Goal: Task Accomplishment & Management: Manage account settings

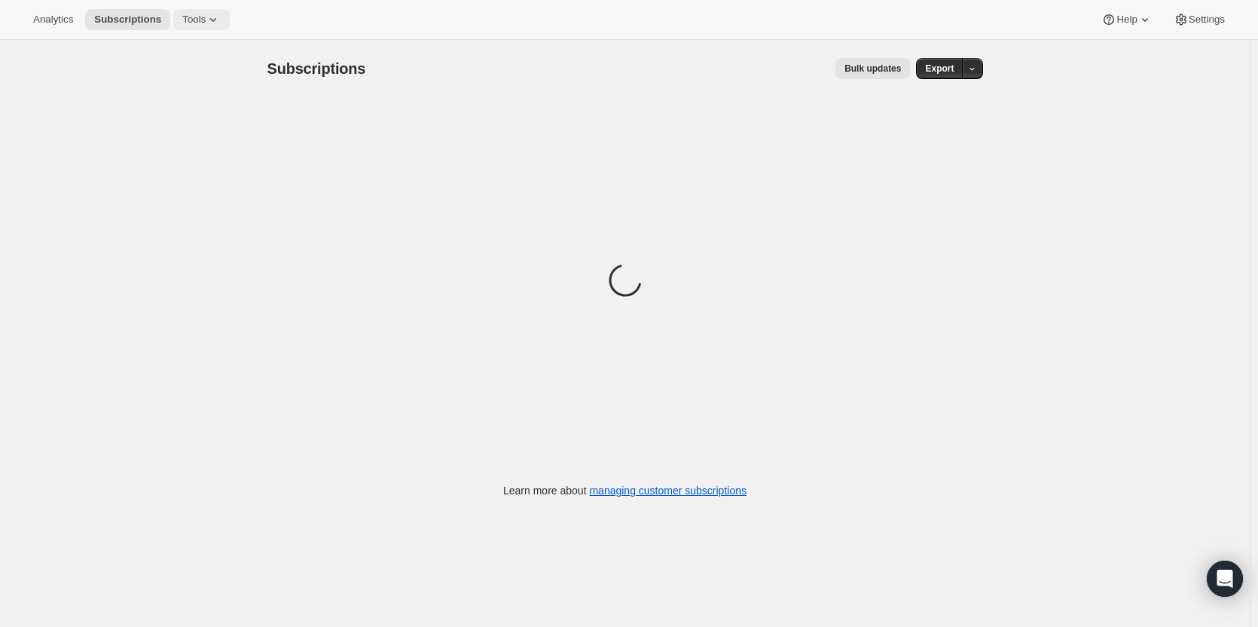
click at [197, 15] on span "Tools" at bounding box center [193, 20] width 23 height 12
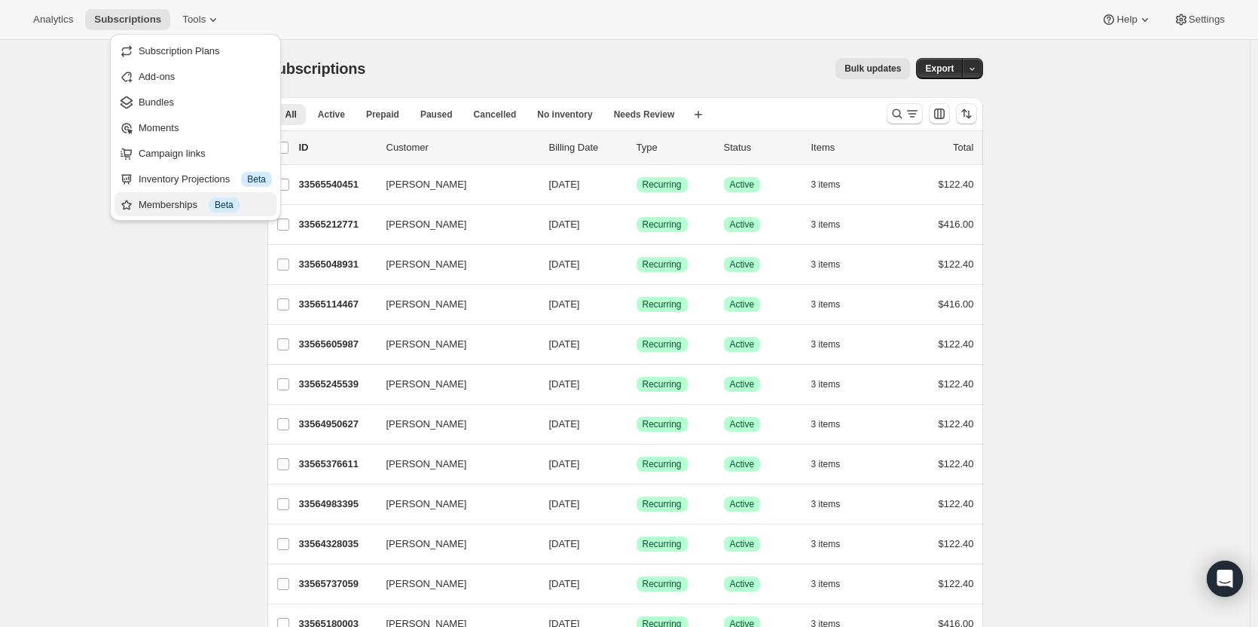
click at [202, 207] on div "Memberships Info Beta" at bounding box center [205, 204] width 133 height 15
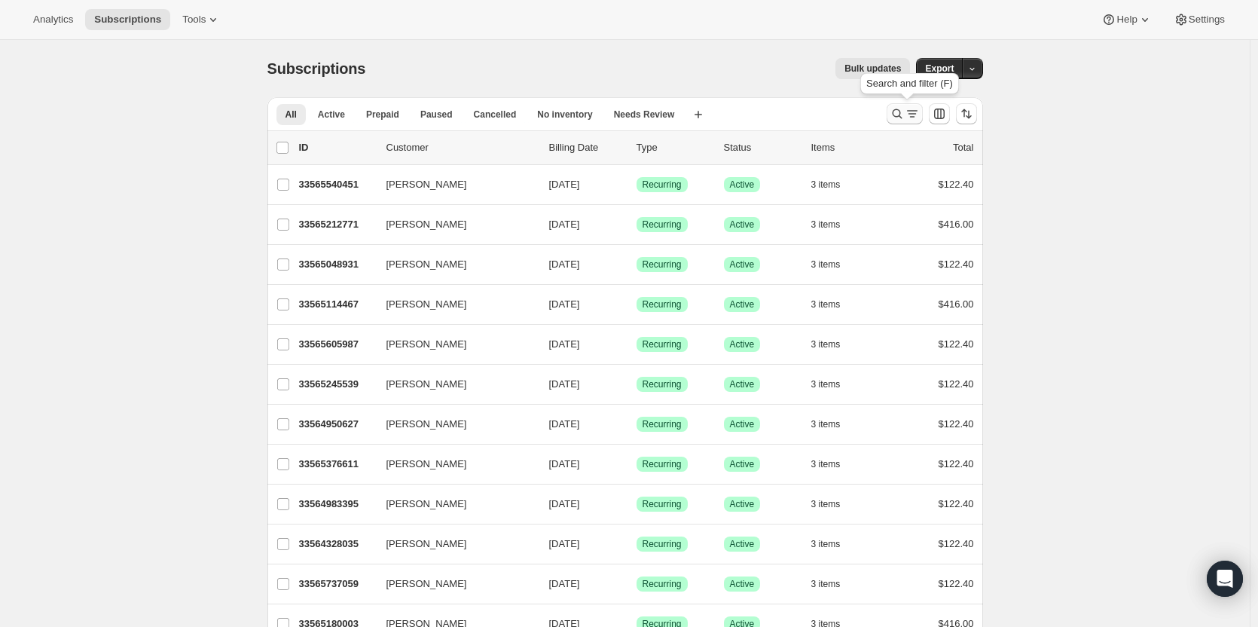
click at [901, 115] on icon "Search and filter results" at bounding box center [896, 113] width 15 height 15
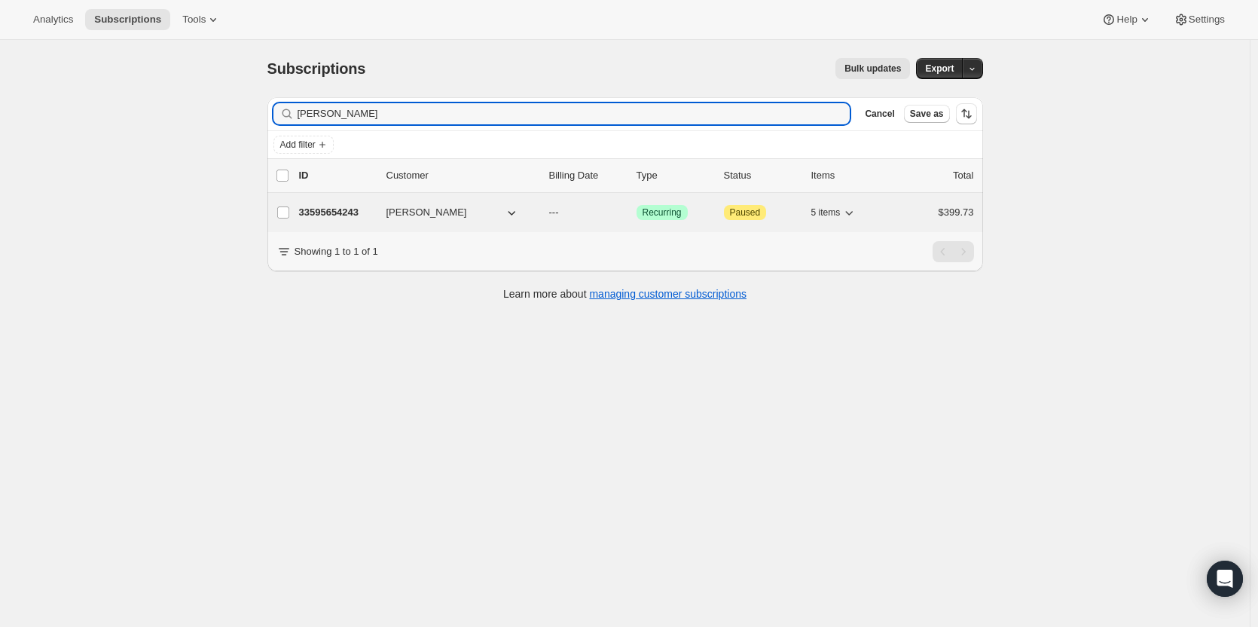
type input "Allen Ivers"
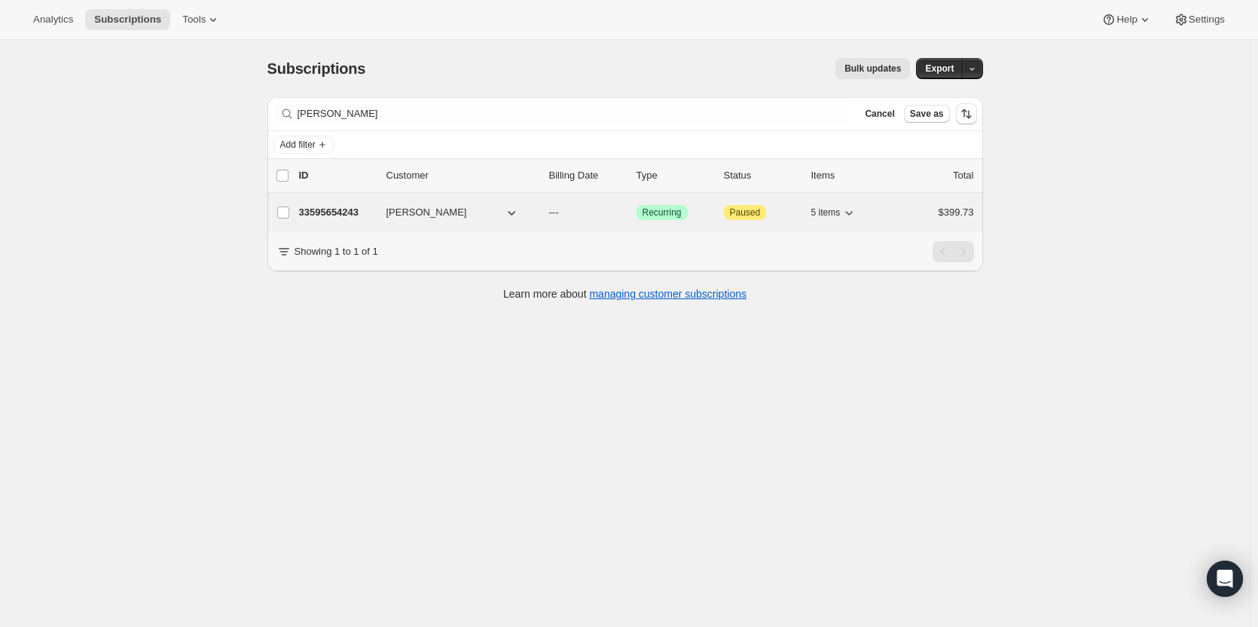
click at [349, 216] on p "33595654243" at bounding box center [336, 212] width 75 height 15
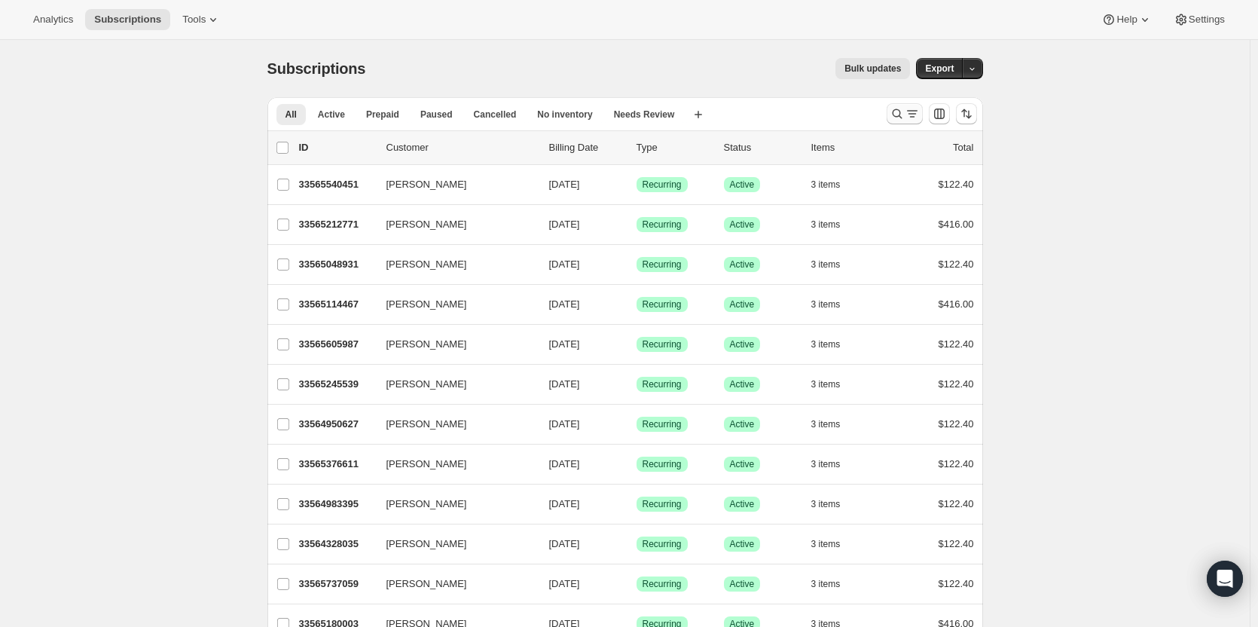
click at [904, 118] on icon "Search and filter results" at bounding box center [896, 113] width 15 height 15
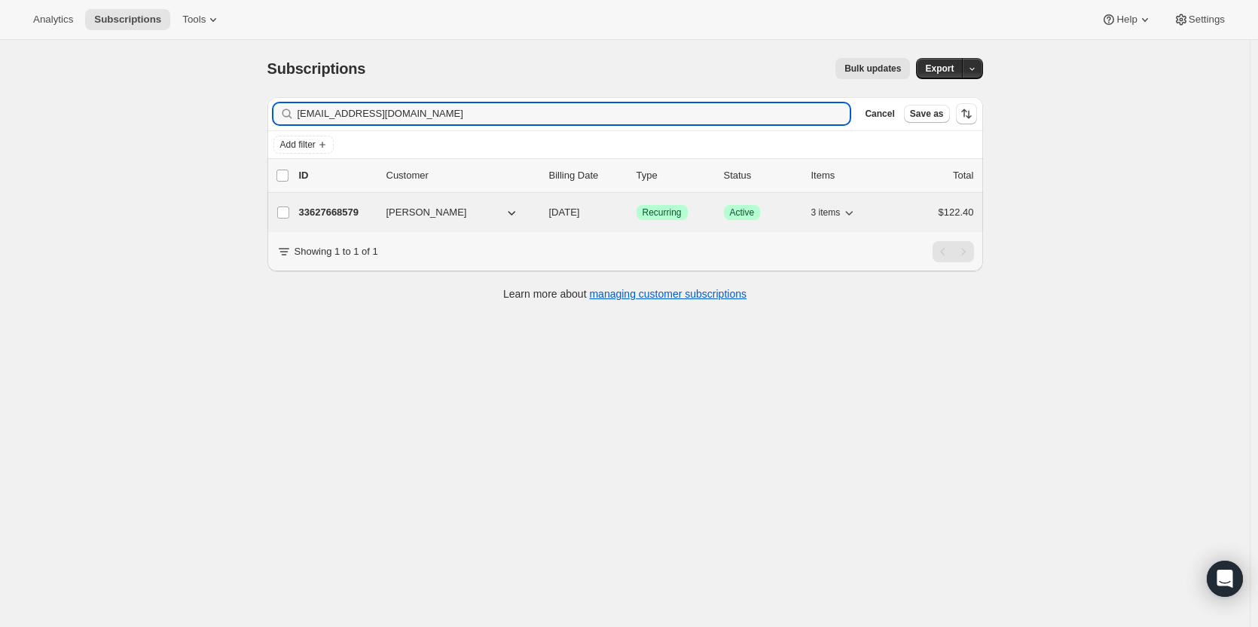
type input "[EMAIL_ADDRESS][DOMAIN_NAME]"
click at [346, 212] on p "33627668579" at bounding box center [336, 212] width 75 height 15
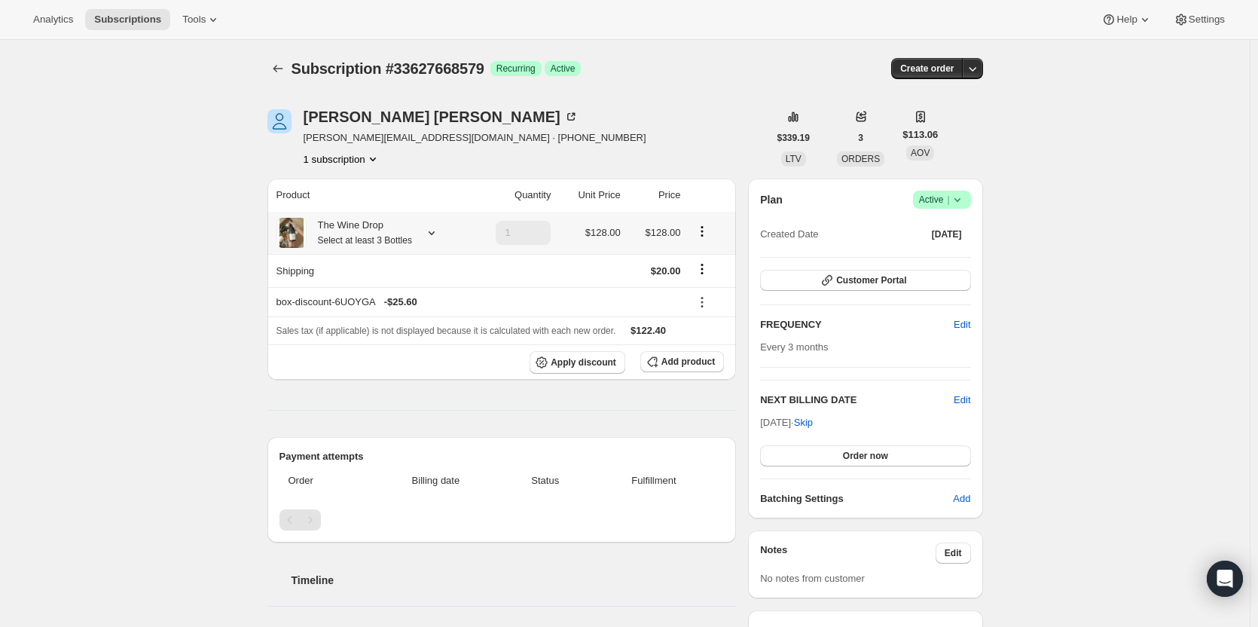
click at [425, 241] on div "The Wine Drop Select at least 3 Bottles" at bounding box center [370, 233] width 188 height 30
click at [434, 236] on icon at bounding box center [431, 232] width 15 height 15
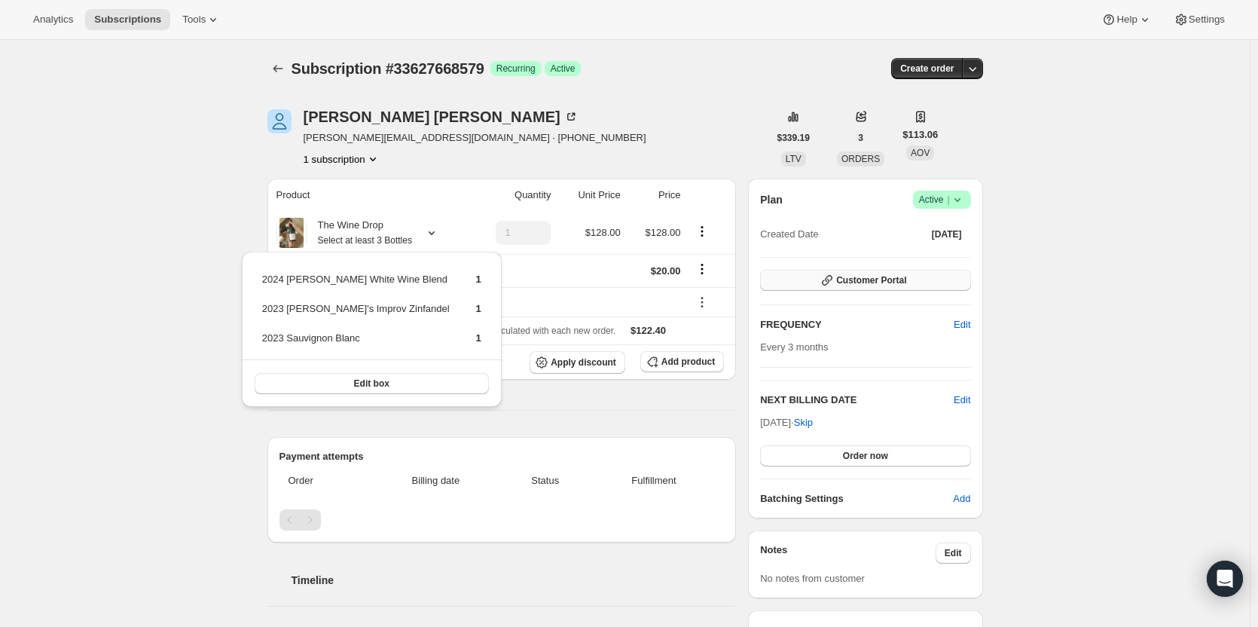
click at [929, 281] on button "Customer Portal" at bounding box center [865, 280] width 210 height 21
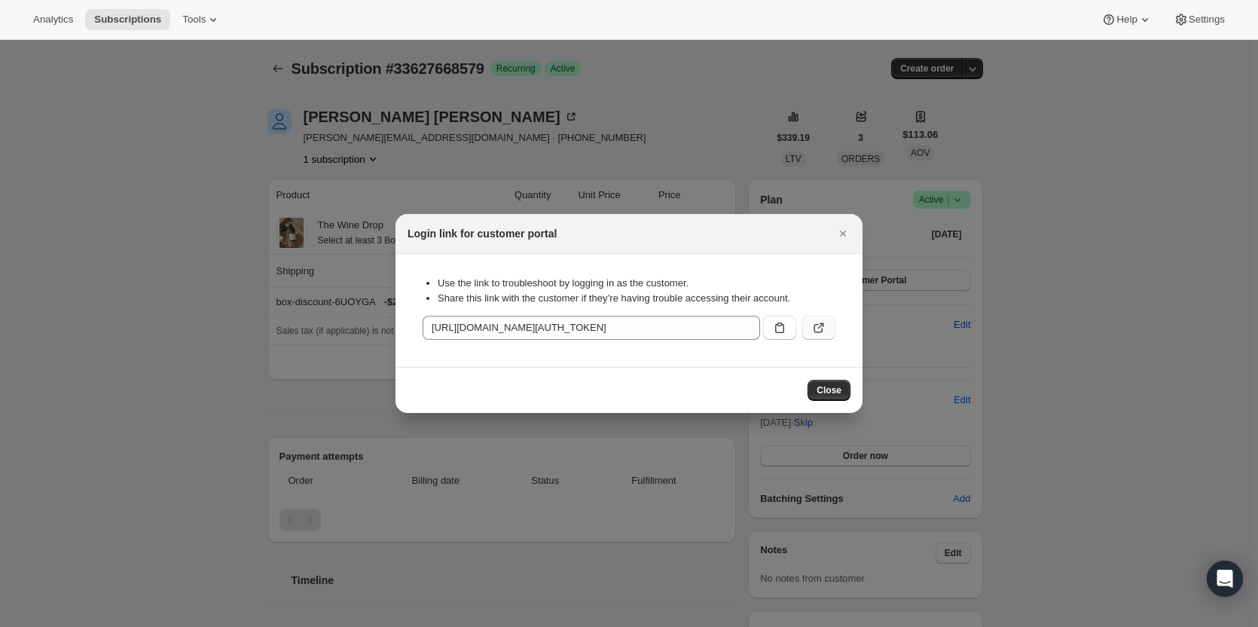
click at [818, 328] on icon ":rc8:" at bounding box center [818, 327] width 15 height 15
click at [780, 330] on icon ":rc8:" at bounding box center [779, 327] width 15 height 15
click at [782, 331] on icon ":rc8:" at bounding box center [779, 327] width 15 height 15
click at [777, 329] on icon ":rc8:" at bounding box center [779, 327] width 15 height 15
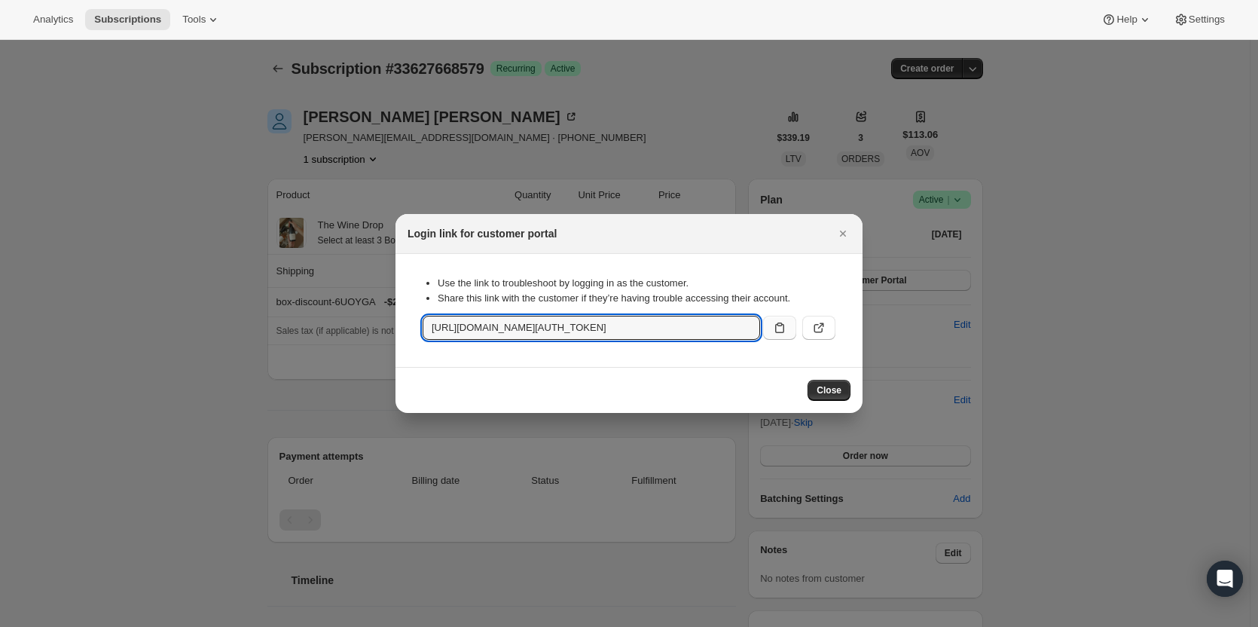
click at [777, 374] on div "Close" at bounding box center [628, 390] width 467 height 46
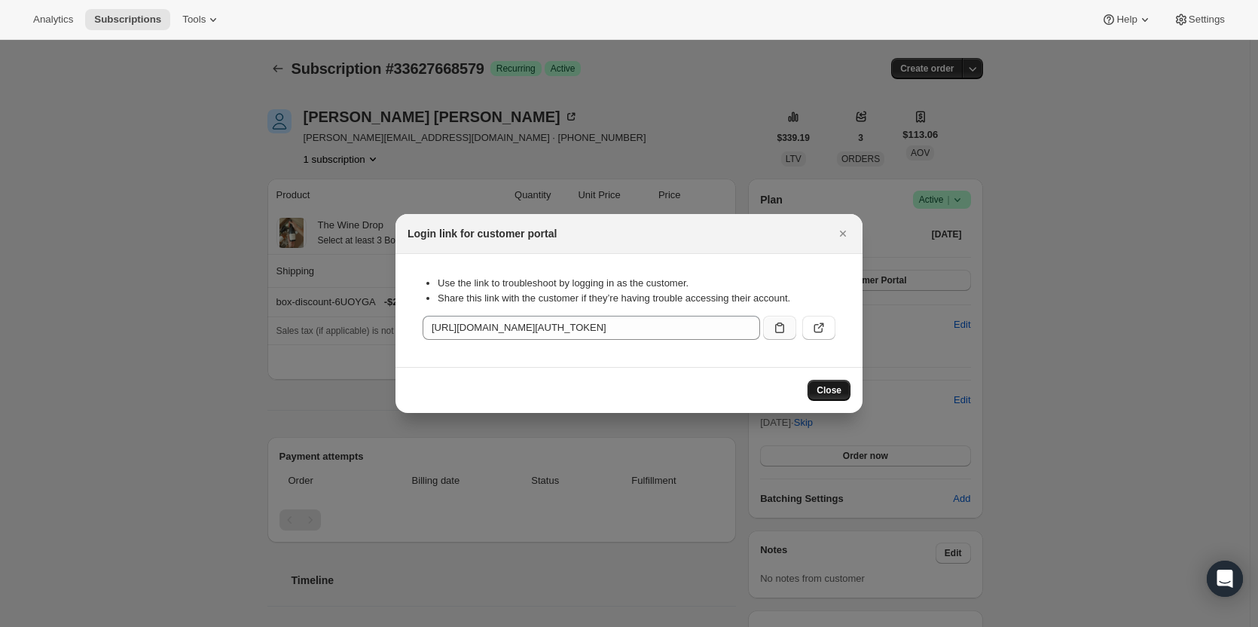
click at [835, 390] on span "Close" at bounding box center [828, 390] width 25 height 12
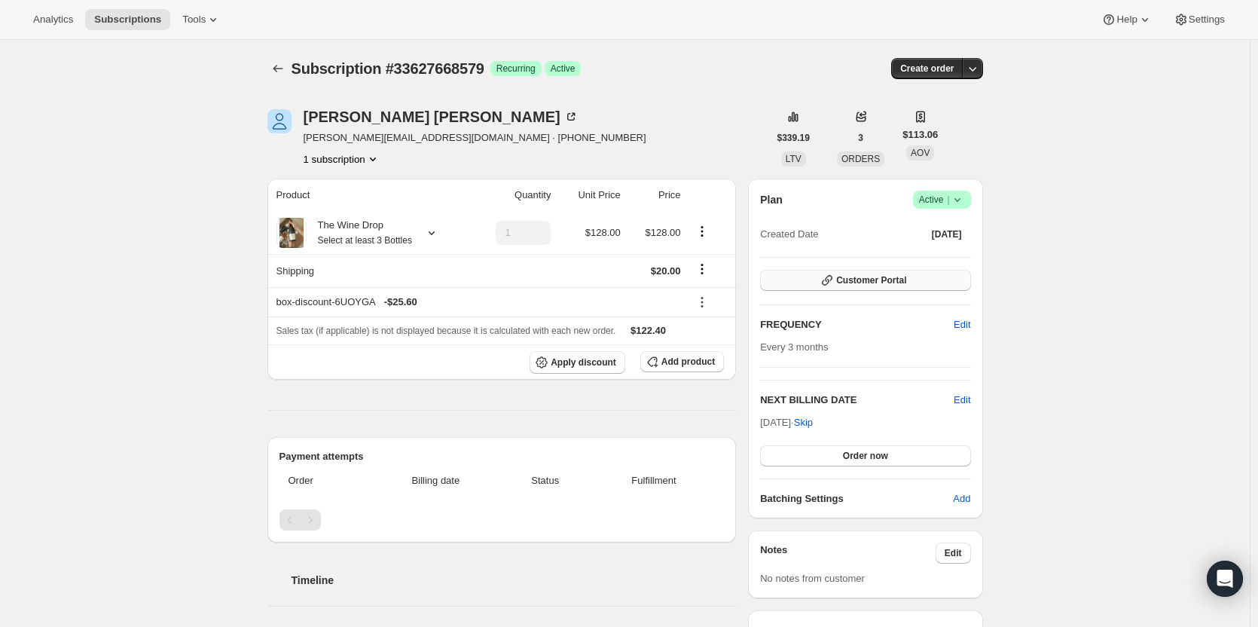
click at [858, 285] on span "Customer Portal" at bounding box center [871, 280] width 70 height 12
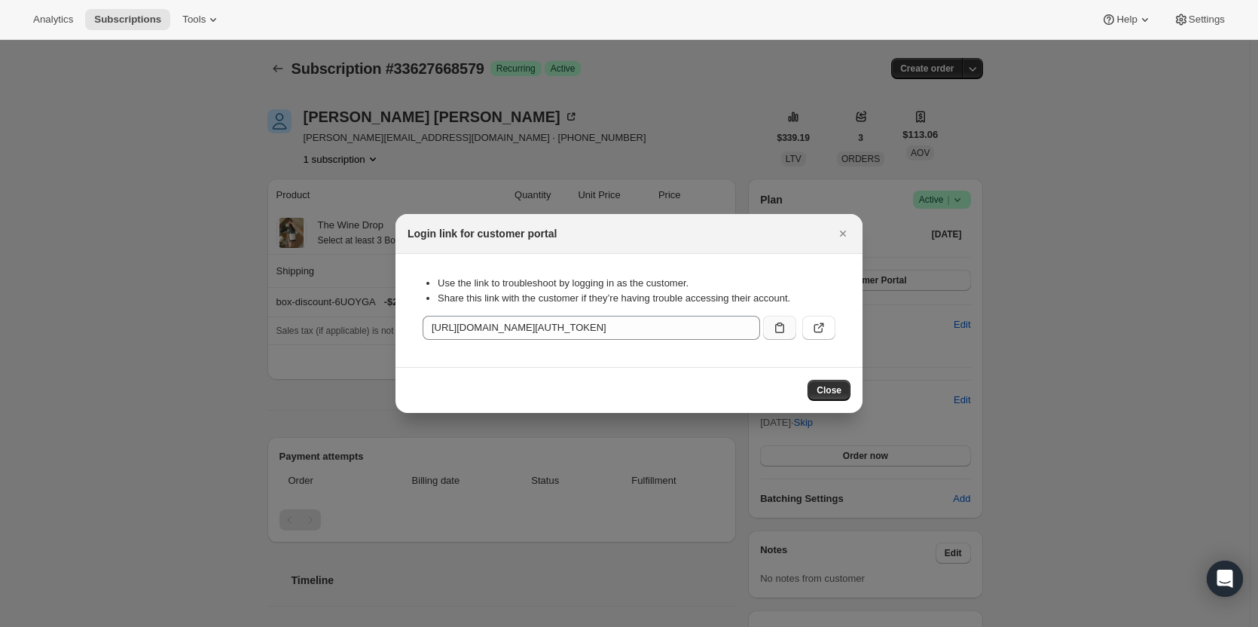
click at [785, 325] on icon ":rc8:" at bounding box center [779, 327] width 15 height 15
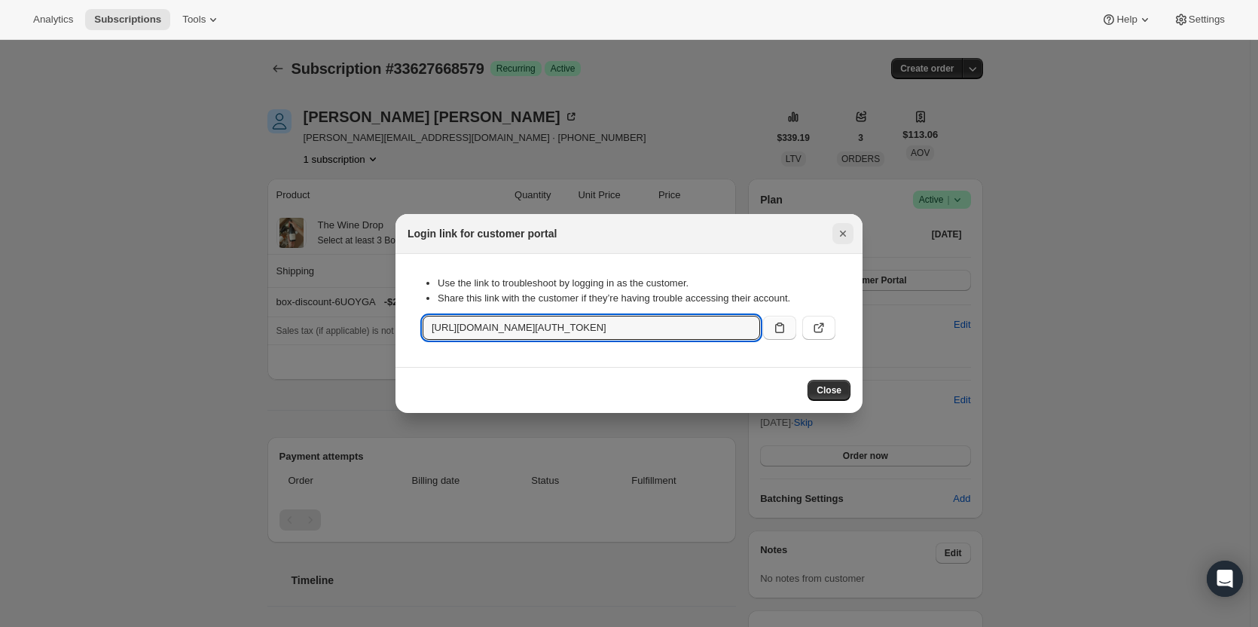
click at [845, 238] on icon "Close" at bounding box center [842, 233] width 15 height 15
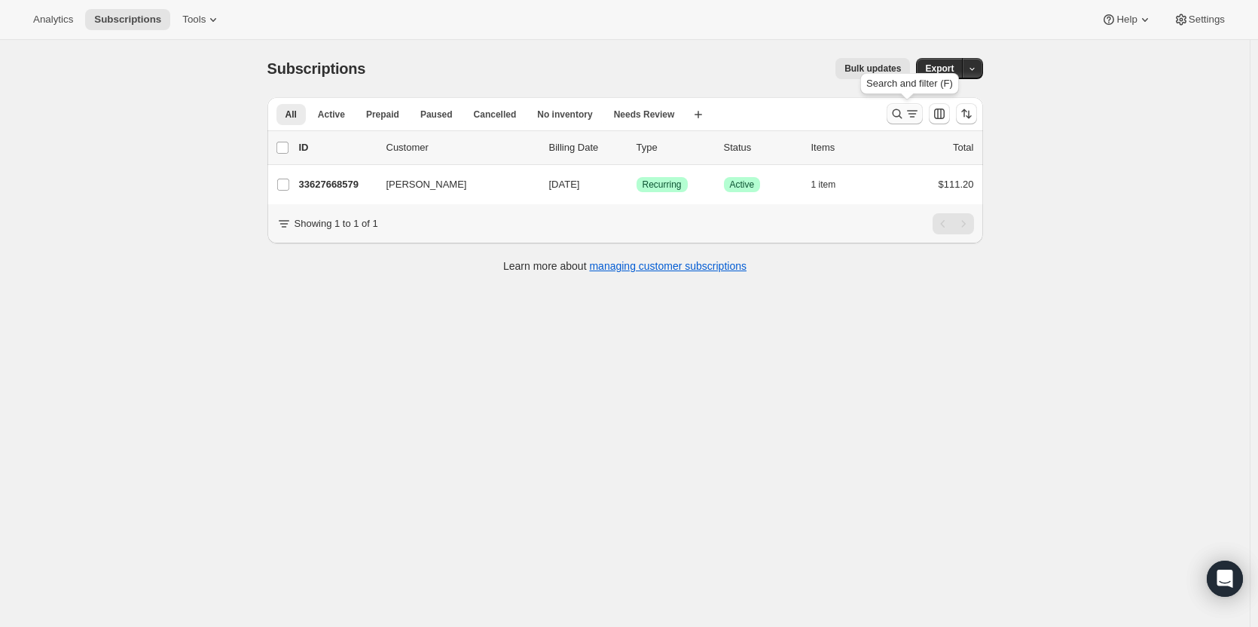
click at [898, 117] on icon "Search and filter results" at bounding box center [896, 113] width 15 height 15
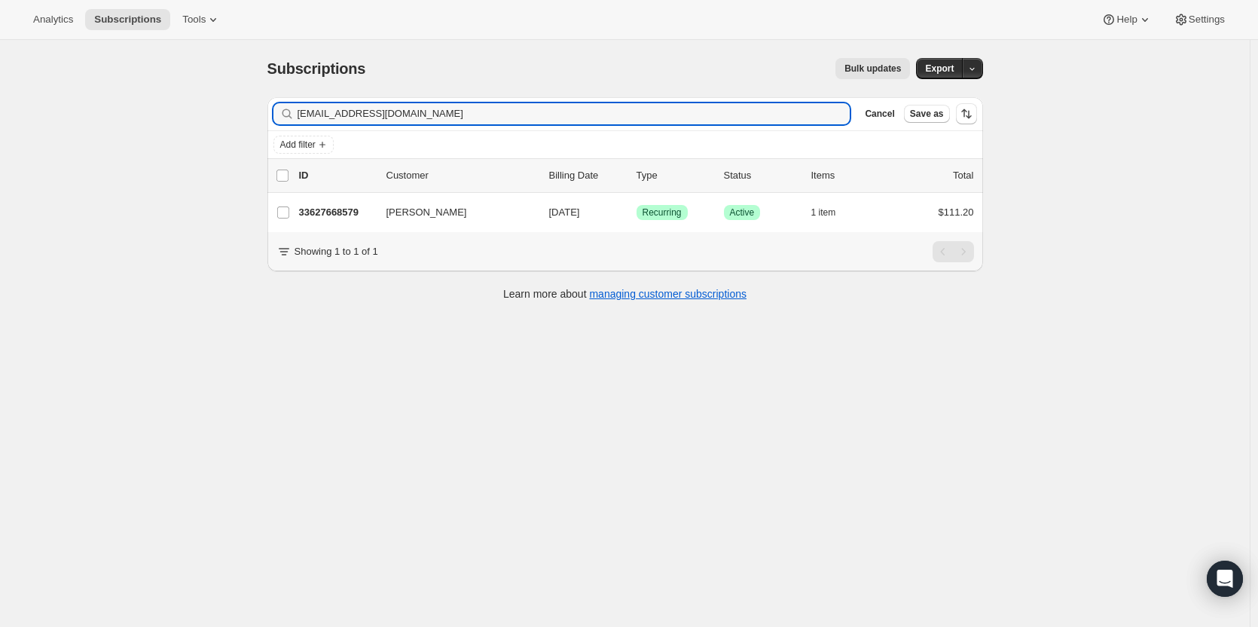
drag, startPoint x: 396, startPoint y: 111, endPoint x: 282, endPoint y: 104, distance: 114.0
click at [282, 104] on div "[EMAIL_ADDRESS][DOMAIN_NAME] Clear" at bounding box center [561, 113] width 577 height 21
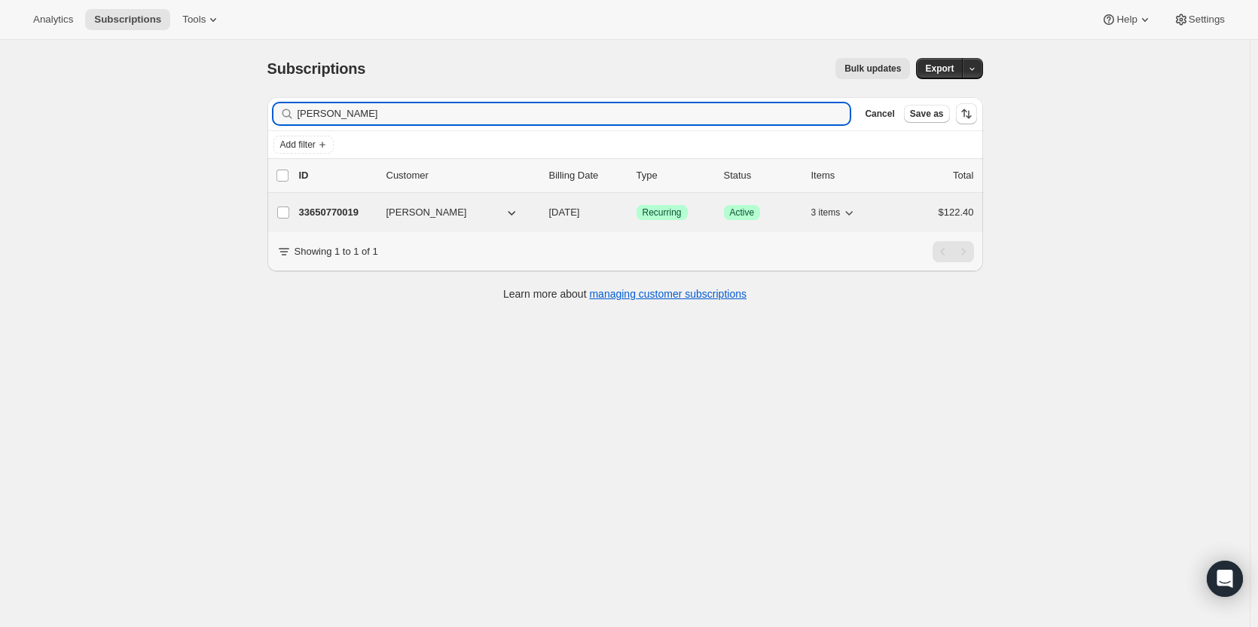
type input "[PERSON_NAME]"
click at [342, 212] on p "33650770019" at bounding box center [336, 212] width 75 height 15
